Goal: Check status

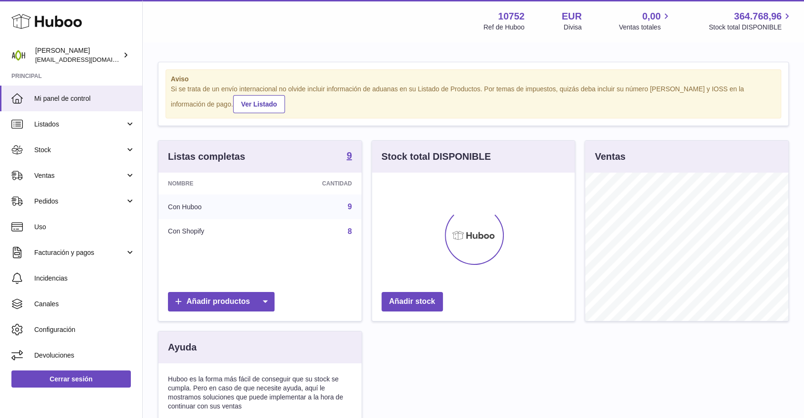
scroll to position [148, 203]
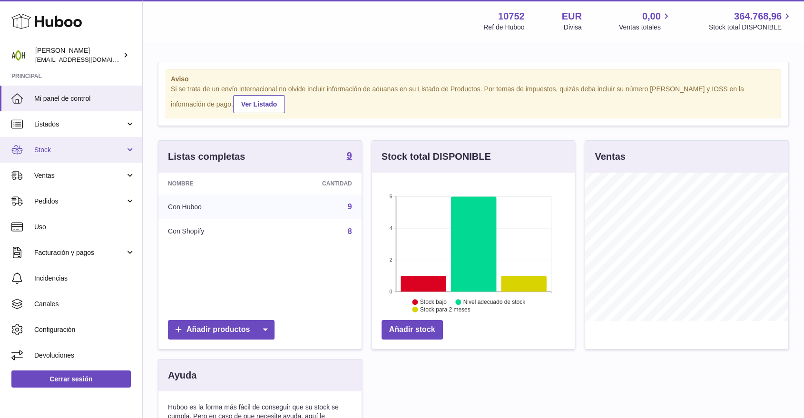
click at [100, 148] on span "Stock" at bounding box center [79, 150] width 91 height 9
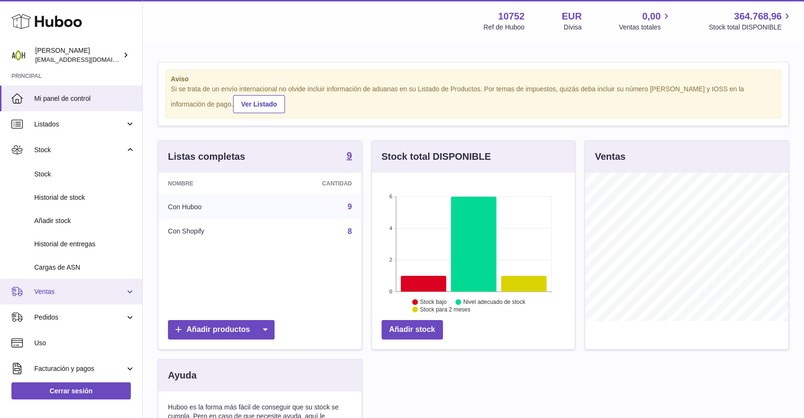
click at [91, 288] on span "Ventas" at bounding box center [79, 291] width 91 height 9
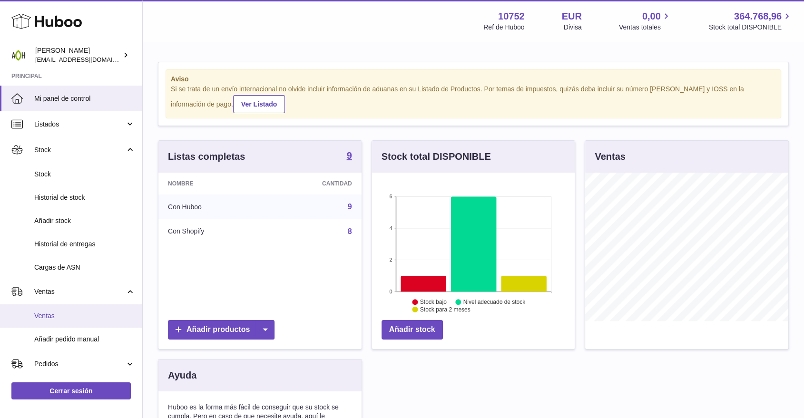
click at [54, 311] on link "Ventas" at bounding box center [71, 316] width 142 height 23
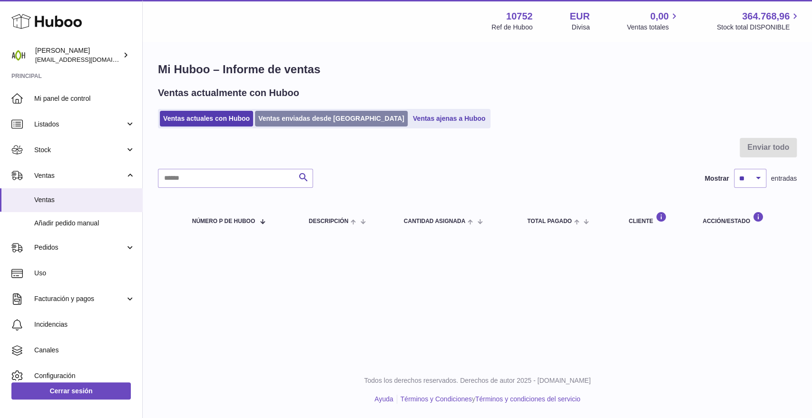
click at [282, 118] on link "Ventas enviadas desde [GEOGRAPHIC_DATA]" at bounding box center [331, 119] width 153 height 16
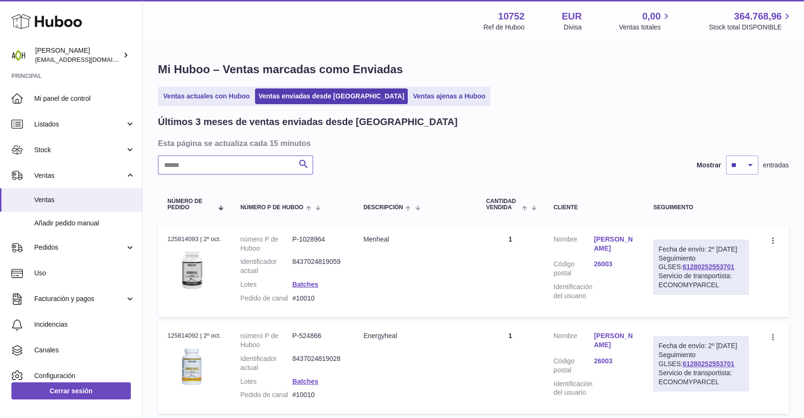
click at [220, 165] on input "text" at bounding box center [235, 165] width 155 height 19
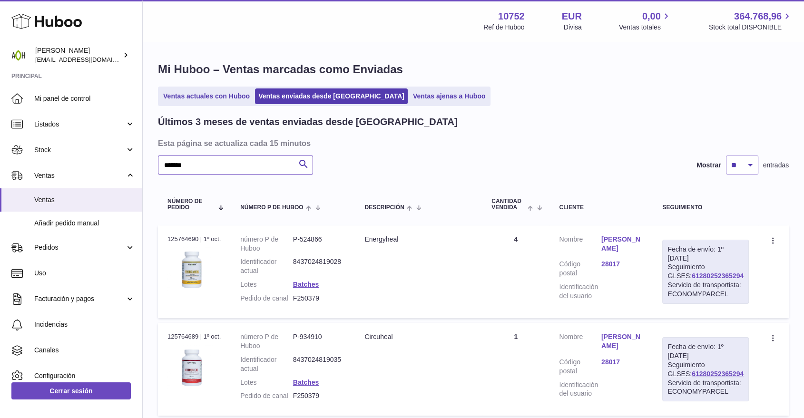
type input "*******"
click at [701, 280] on link "61280252365294" at bounding box center [718, 276] width 52 height 8
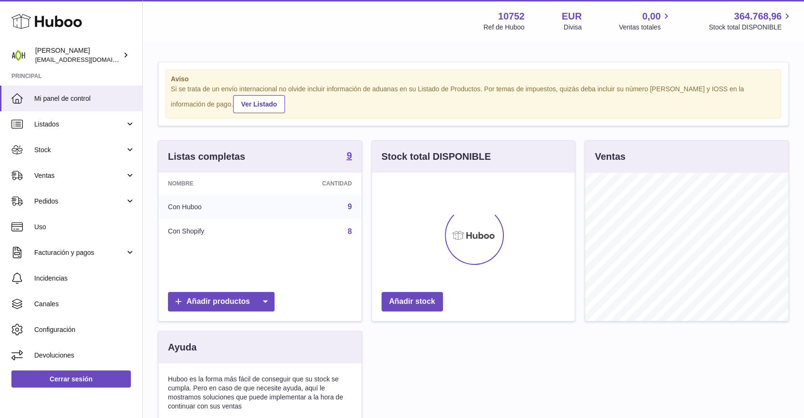
scroll to position [148, 203]
